Goal: Navigation & Orientation: Find specific page/section

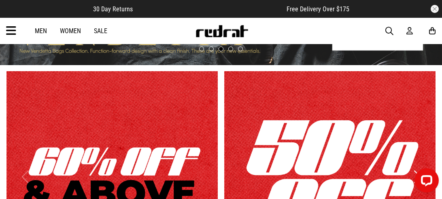
scroll to position [164, 0]
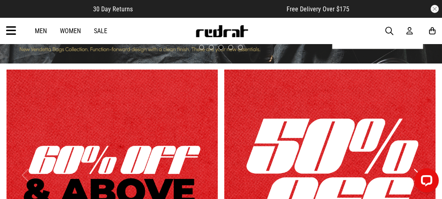
click at [100, 34] on link "Sale" at bounding box center [100, 31] width 13 height 8
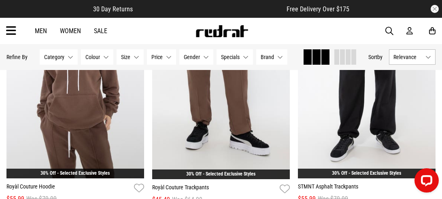
scroll to position [1927, 0]
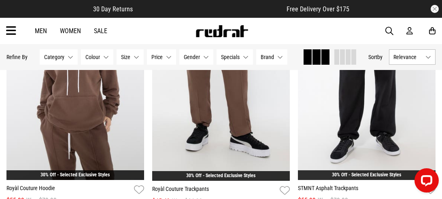
click at [105, 33] on link "Sale" at bounding box center [100, 31] width 13 height 8
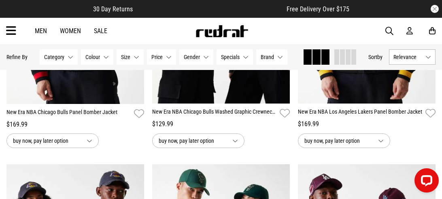
scroll to position [190, 0]
